Goal: Task Accomplishment & Management: Use online tool/utility

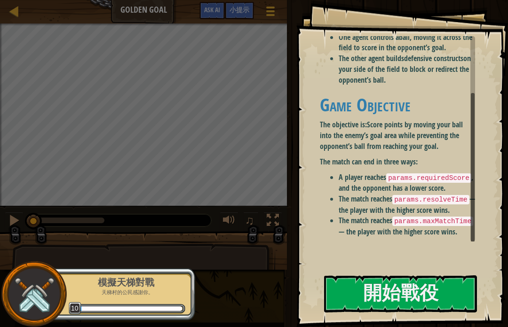
scroll to position [58, 0]
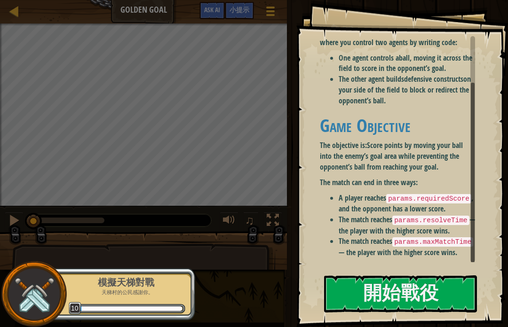
click at [458, 305] on button "開始戰役" at bounding box center [400, 293] width 153 height 37
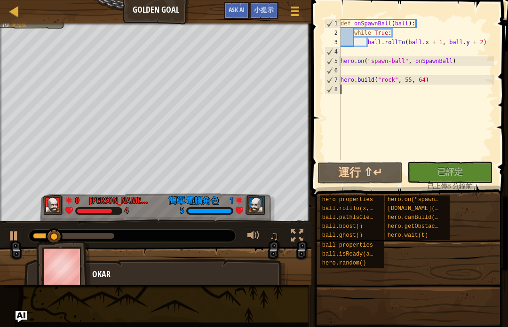
click at [374, 173] on button "運行 ⇧↵" at bounding box center [359, 173] width 85 height 22
click at [384, 180] on button "運行 ⇧↵" at bounding box center [359, 173] width 85 height 22
click at [474, 165] on div "沒有新程式碼可評定排名 對我的遊戲評定排名！ 上傳中… 已上傳以求評定排名 評定失敗 已評定 已上傳 8 分鐘前" at bounding box center [444, 176] width 85 height 29
type textarea "s"
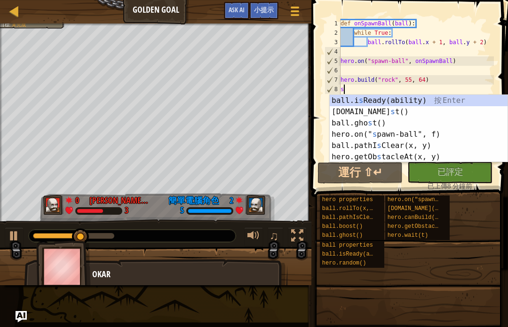
scroll to position [5, 0]
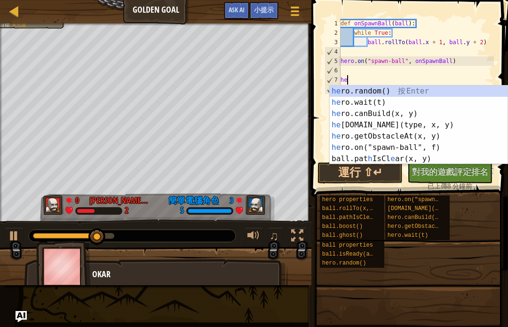
type textarea "h"
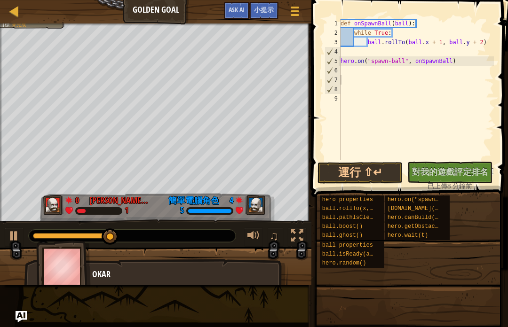
click at [273, 13] on span "小提示" at bounding box center [264, 9] width 20 height 9
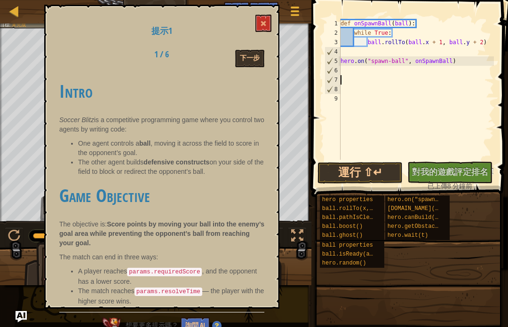
click at [269, 23] on button at bounding box center [263, 23] width 16 height 17
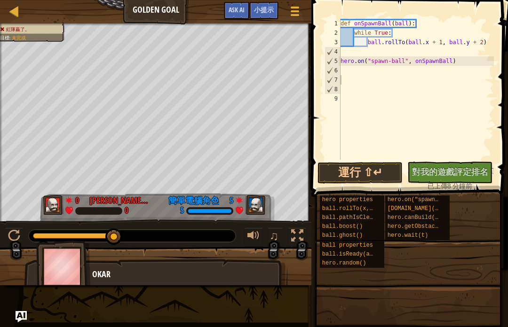
click at [52, 209] on img at bounding box center [53, 205] width 21 height 20
click at [13, 11] on div at bounding box center [14, 11] width 12 height 12
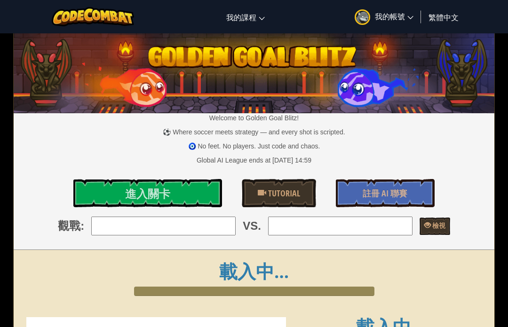
click at [8, 18] on div "切換導覽 我的課程 CodeCombat 教室 Ozaria 教室 AI 聯盟 電競 CodeCombat 世界在 Roblox 上 我的帳號 [PERSON…" at bounding box center [254, 16] width 512 height 33
